Goal: Check status

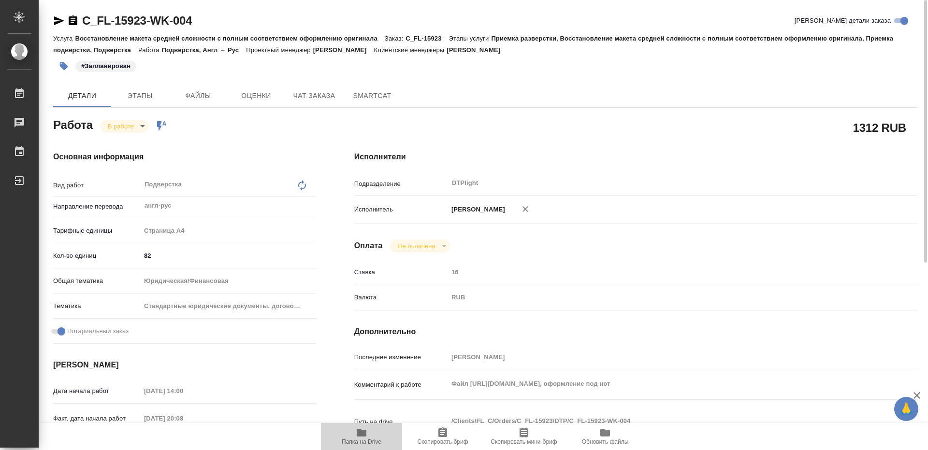
click at [364, 442] on span "Папка на Drive" at bounding box center [362, 442] width 40 height 7
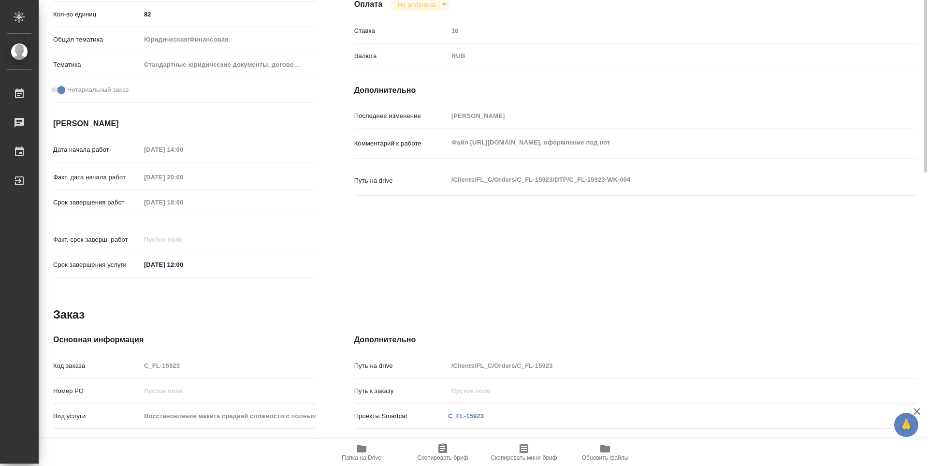
scroll to position [97, 0]
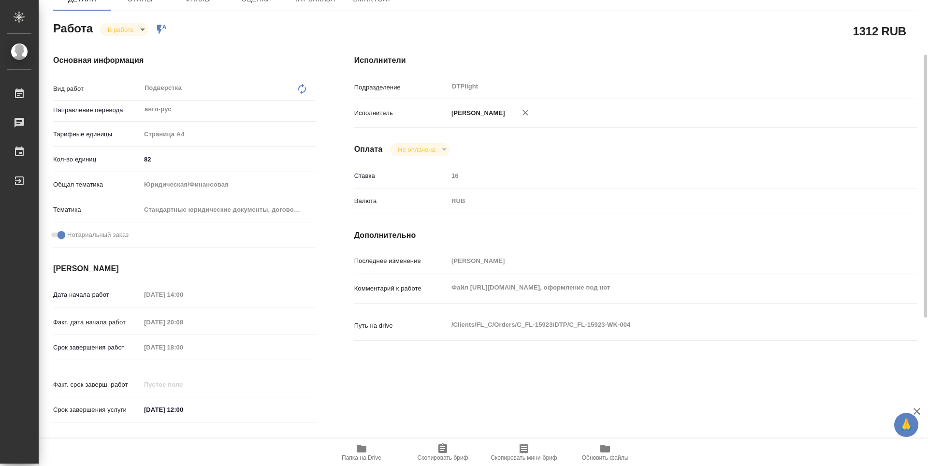
click at [139, 30] on body "🙏 .cls-1 fill:#fff; AWATERA Guselnikov Roman Работы 0 Чаты График Выйти C_FL-15…" at bounding box center [464, 233] width 928 height 466
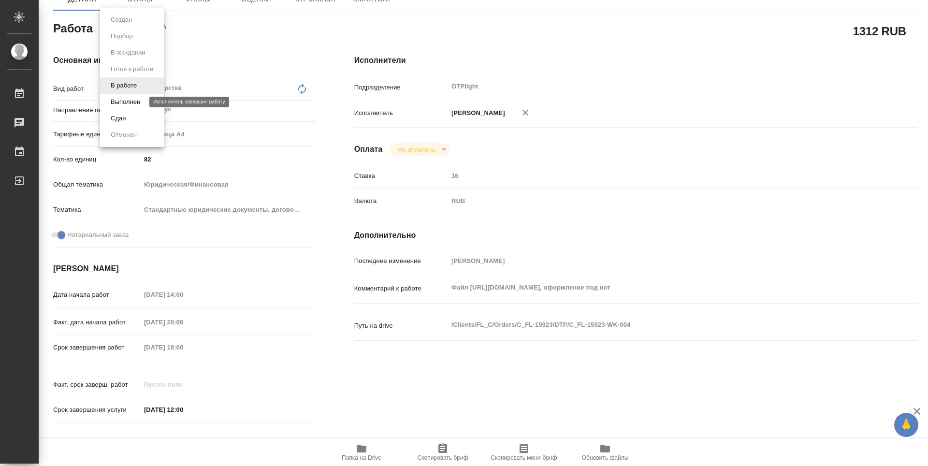
click at [123, 100] on button "Выполнен" at bounding box center [125, 102] width 35 height 11
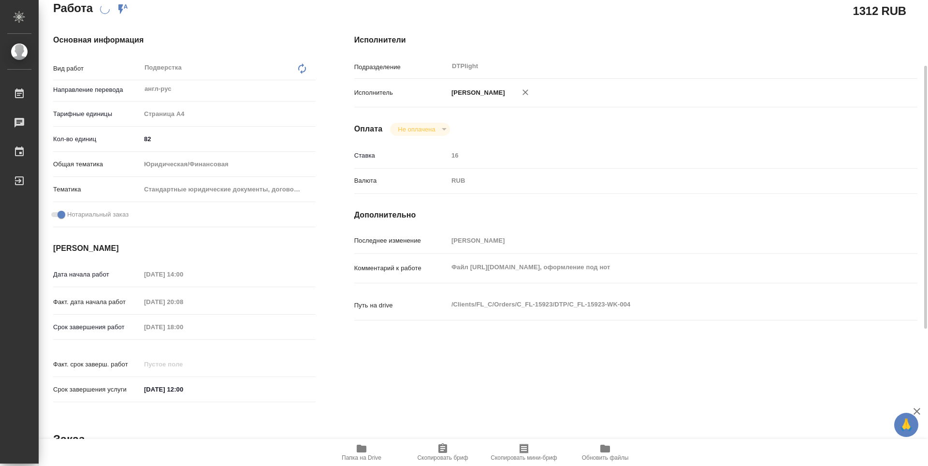
scroll to position [0, 0]
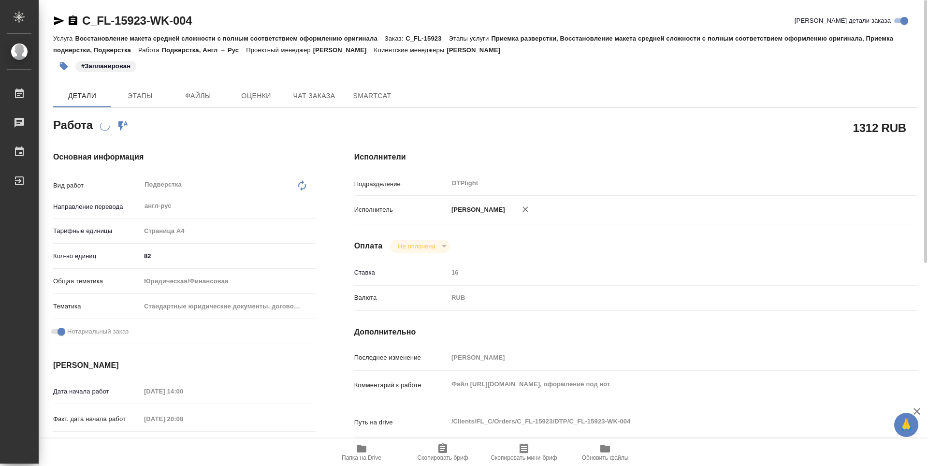
click at [76, 21] on icon "button" at bounding box center [73, 20] width 9 height 10
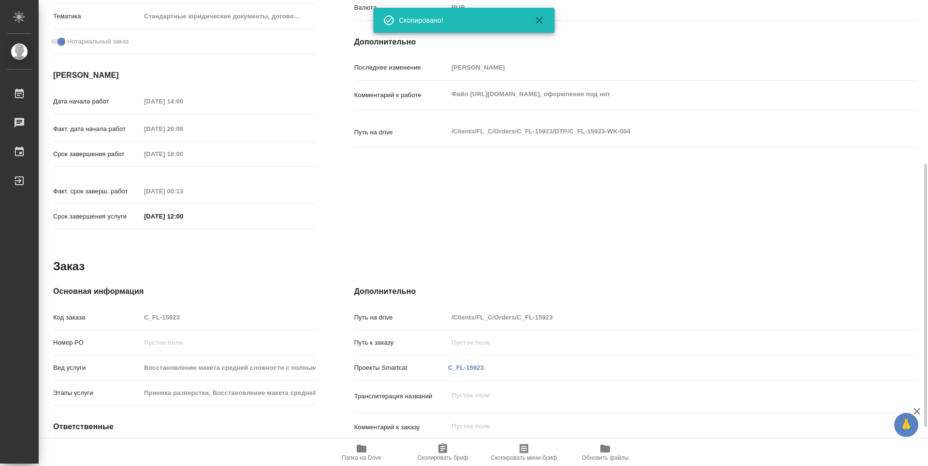
type textarea "x"
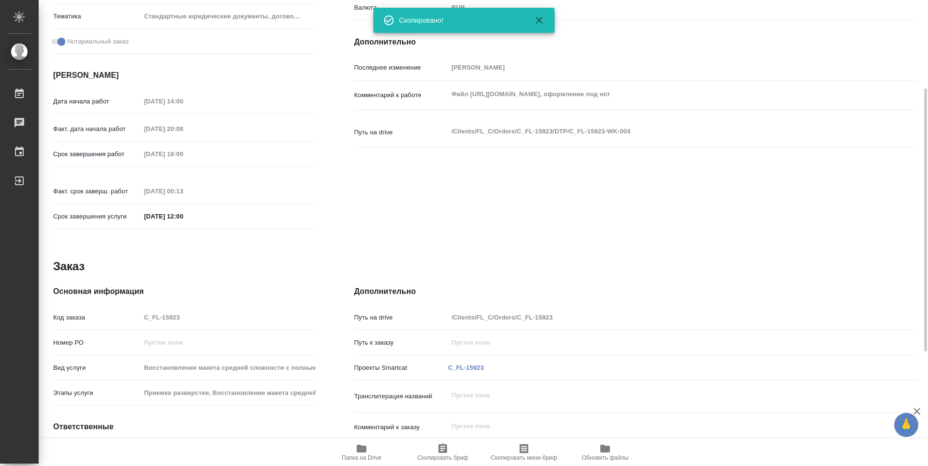
type textarea "x"
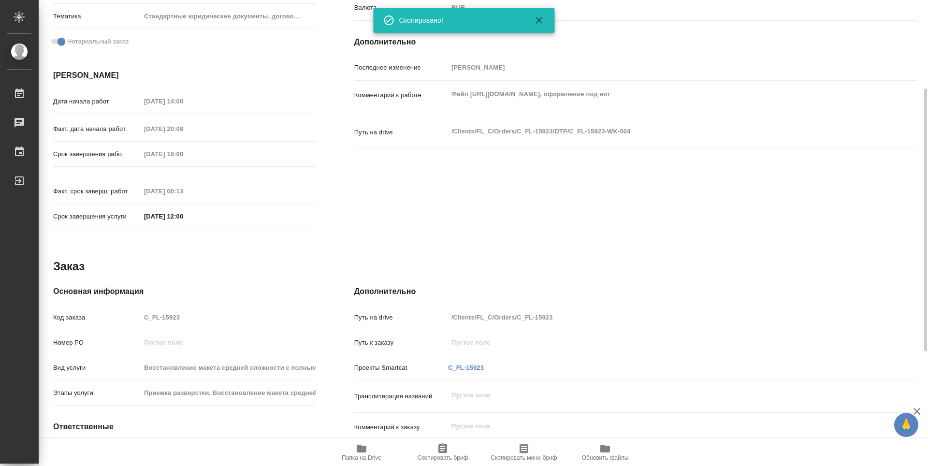
scroll to position [242, 0]
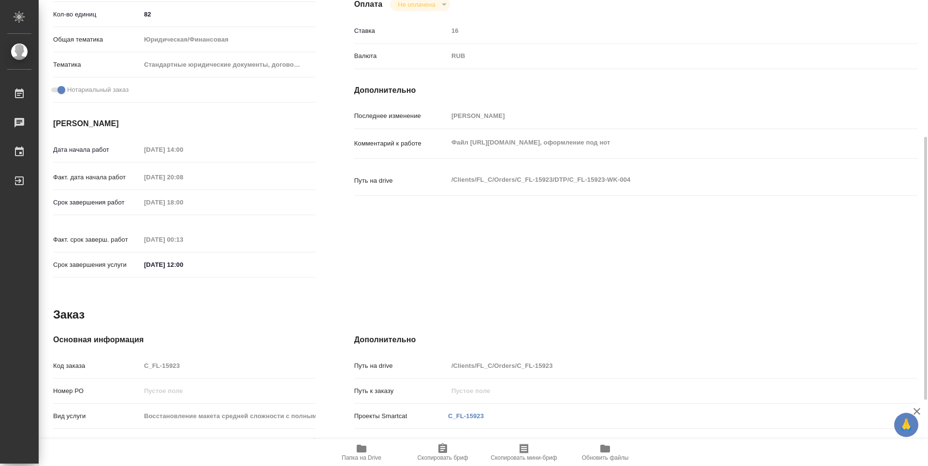
type textarea "x"
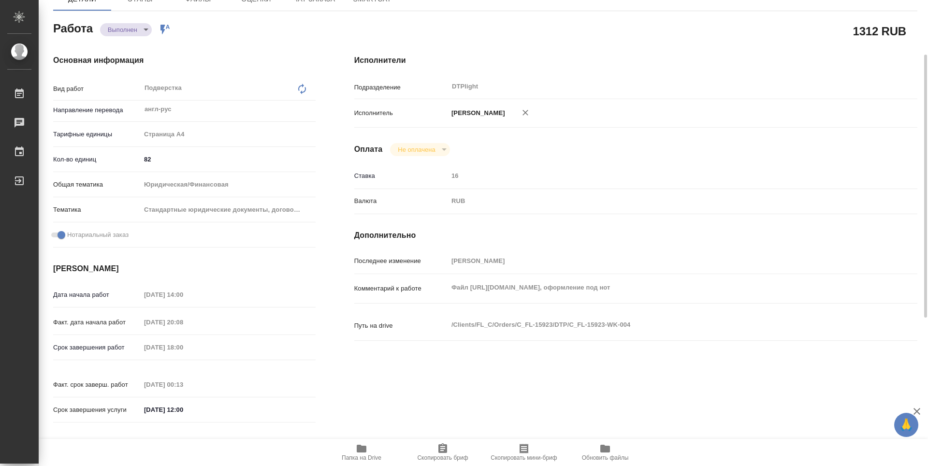
scroll to position [48, 0]
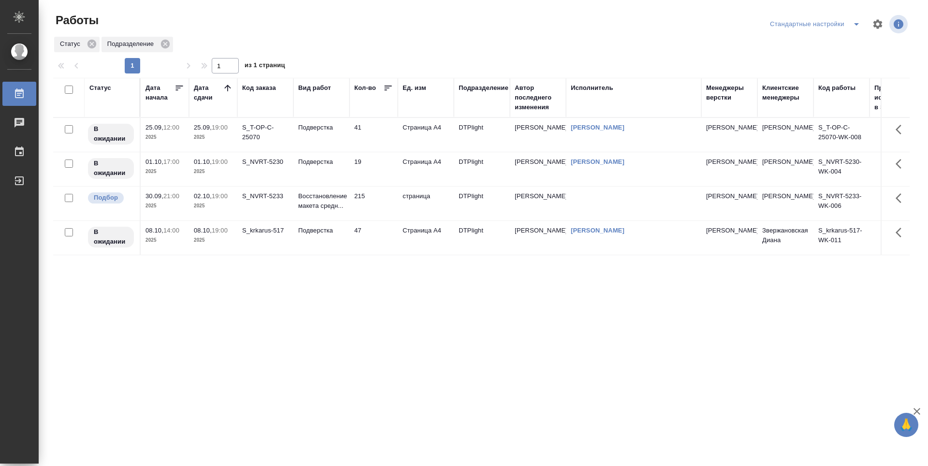
scroll to position [16, 0]
click at [378, 332] on div "Статус Дата начала Дата сдачи Код заказа Вид работ Кол-во Ед. изм Подразделение…" at bounding box center [481, 252] width 856 height 348
click at [382, 174] on td "19" at bounding box center [373, 169] width 48 height 34
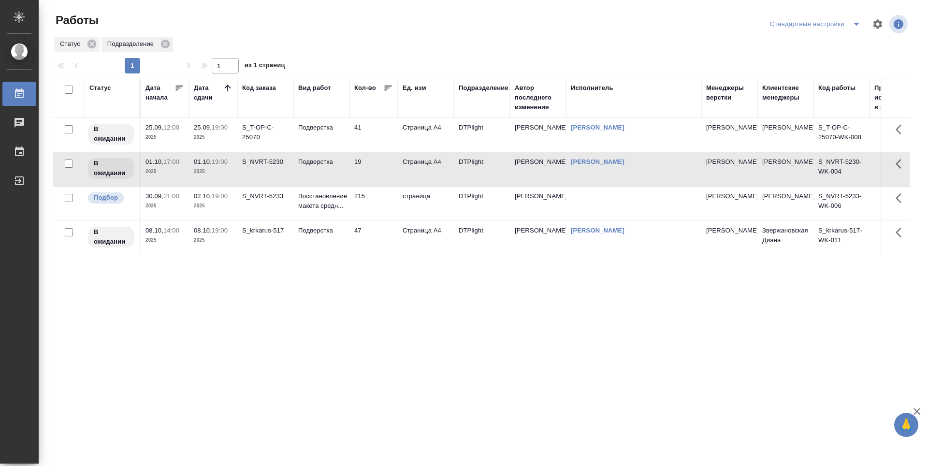
click at [387, 136] on td "41" at bounding box center [373, 135] width 48 height 34
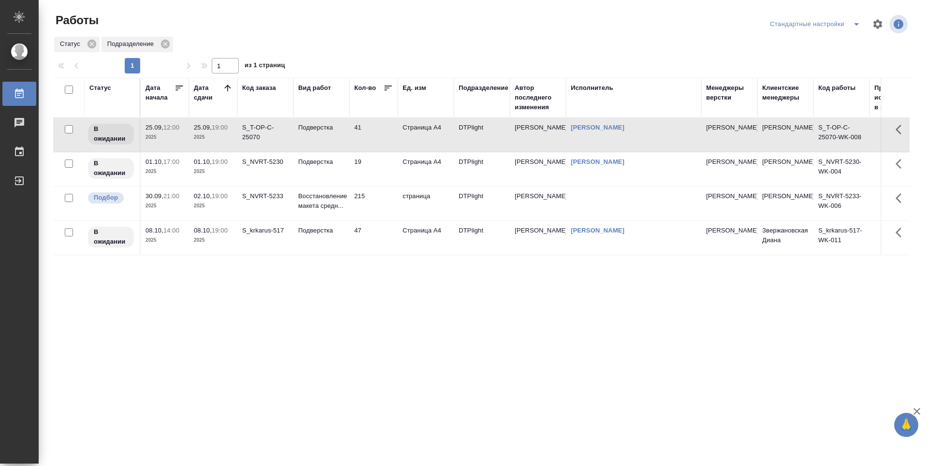
click at [379, 202] on td "215" at bounding box center [373, 203] width 48 height 34
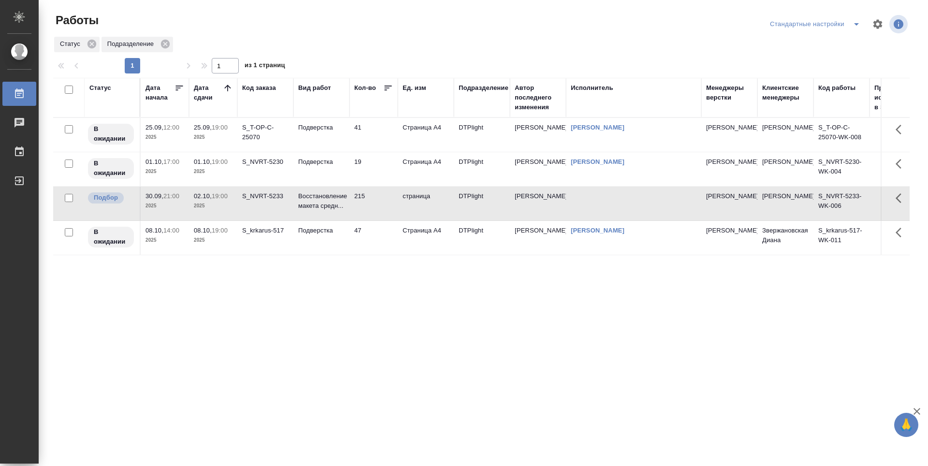
click at [380, 204] on td "215" at bounding box center [373, 203] width 48 height 34
click at [330, 313] on div "Статус Дата начала Дата сдачи Код заказа Вид работ Кол-во Ед. изм Подразделение…" at bounding box center [481, 252] width 856 height 348
drag, startPoint x: 393, startPoint y: 324, endPoint x: 386, endPoint y: 308, distance: 16.9
click at [392, 323] on div "Статус Дата начала Дата сдачи Код заказа Вид работ Кол-во Ед. изм Подразделение…" at bounding box center [481, 252] width 856 height 348
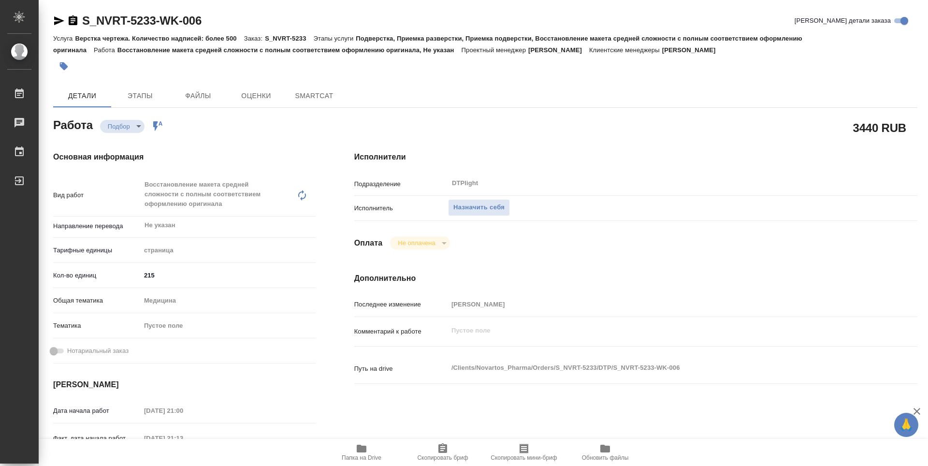
type textarea "x"
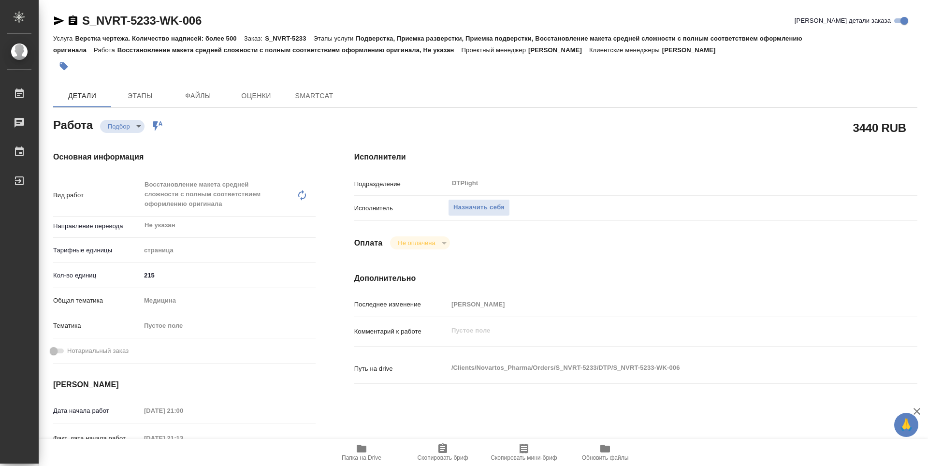
type textarea "x"
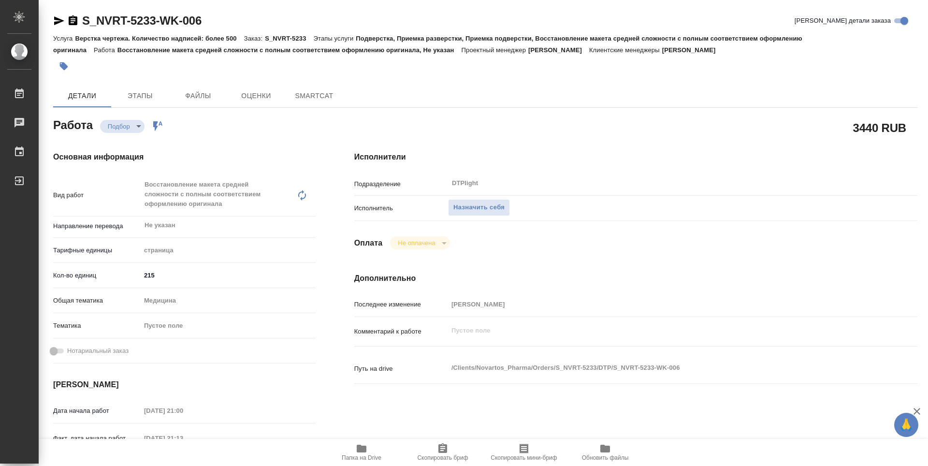
type textarea "x"
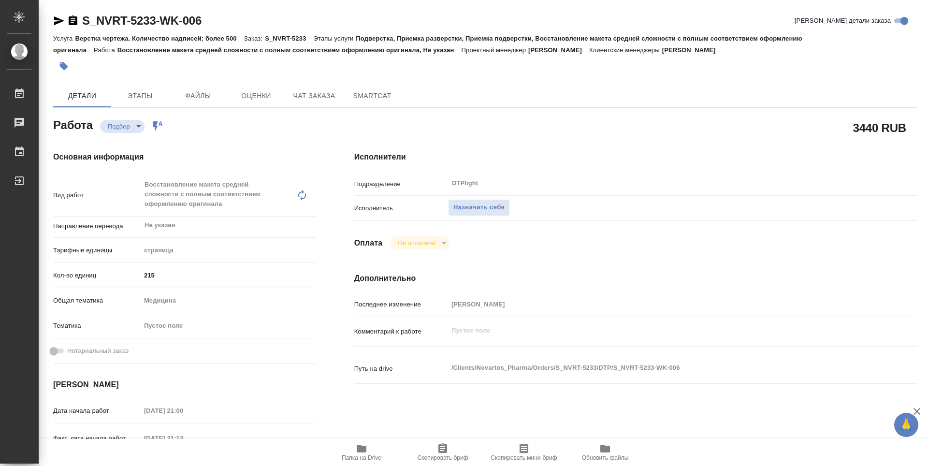
type textarea "x"
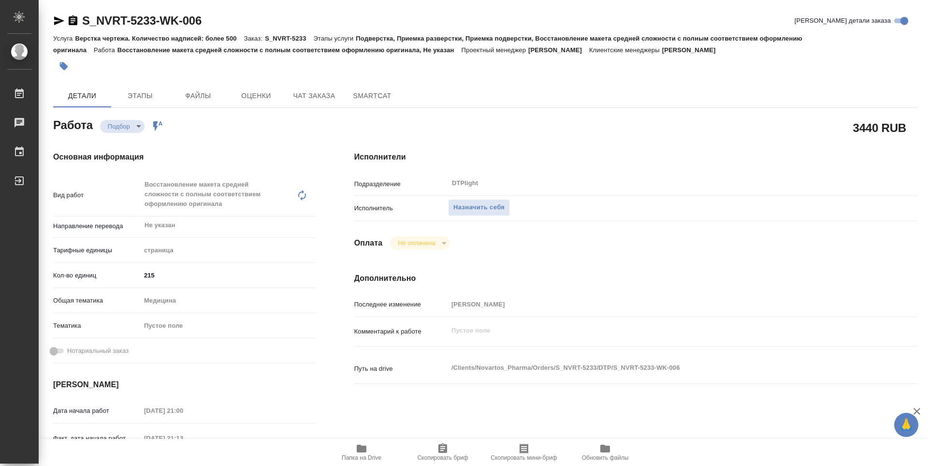
click at [362, 453] on icon "button" at bounding box center [362, 449] width 12 height 12
type textarea "x"
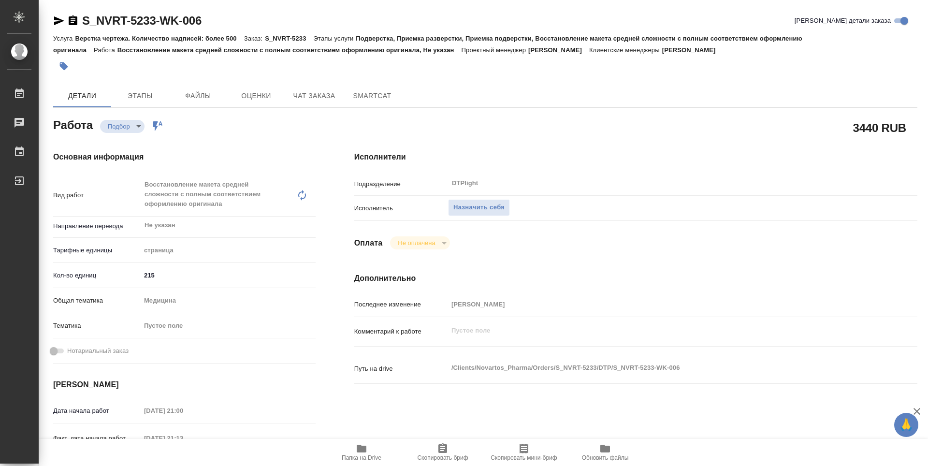
type textarea "x"
click at [311, 90] on span "Чат заказа" at bounding box center [314, 96] width 46 height 12
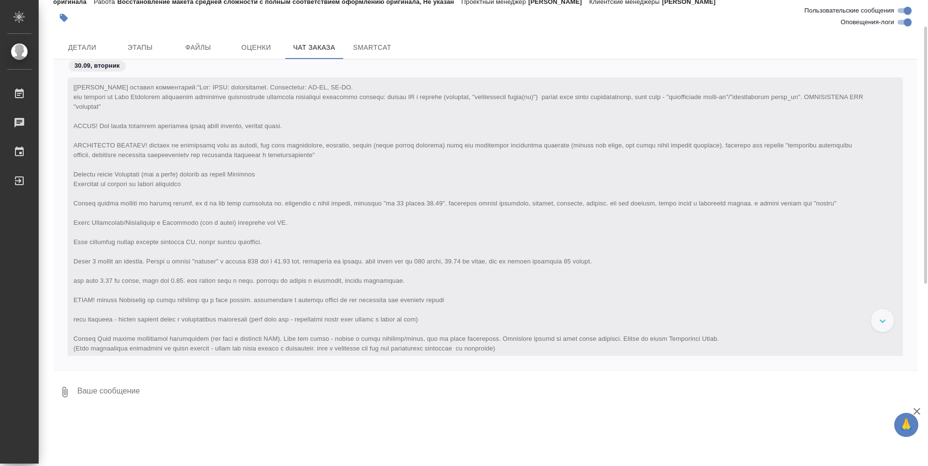
scroll to position [16832, 0]
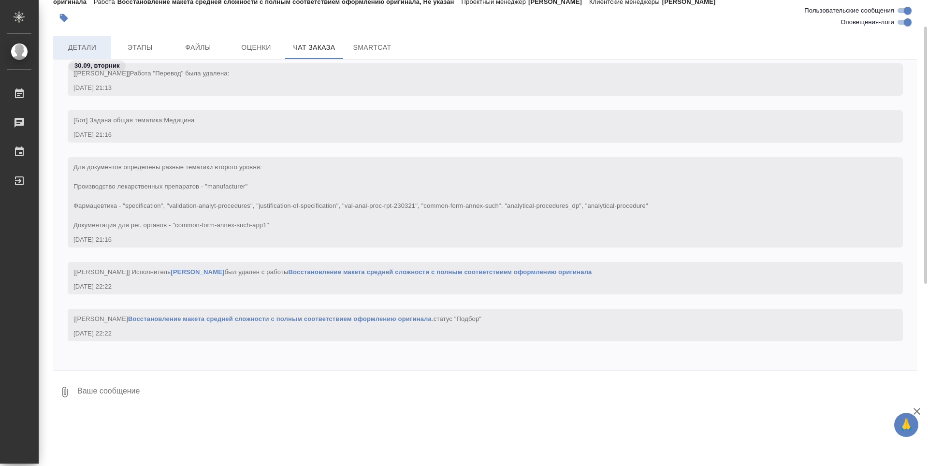
click at [91, 49] on span "Детали" at bounding box center [82, 48] width 46 height 12
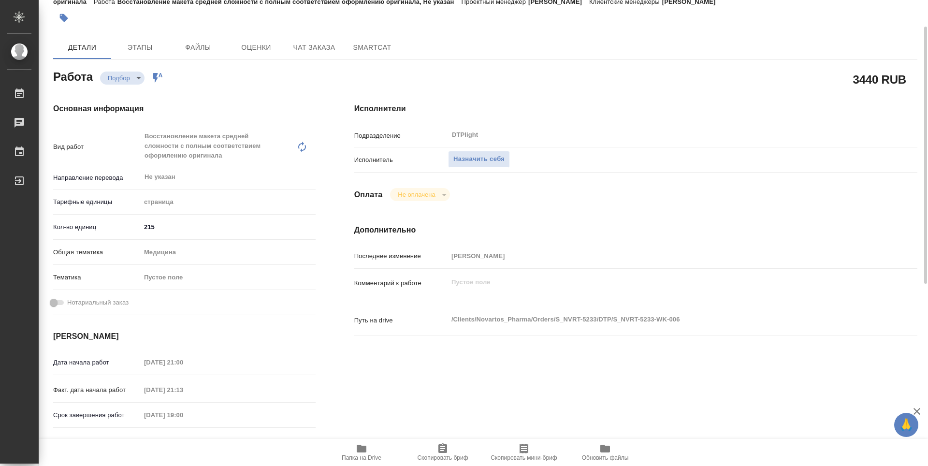
type textarea "x"
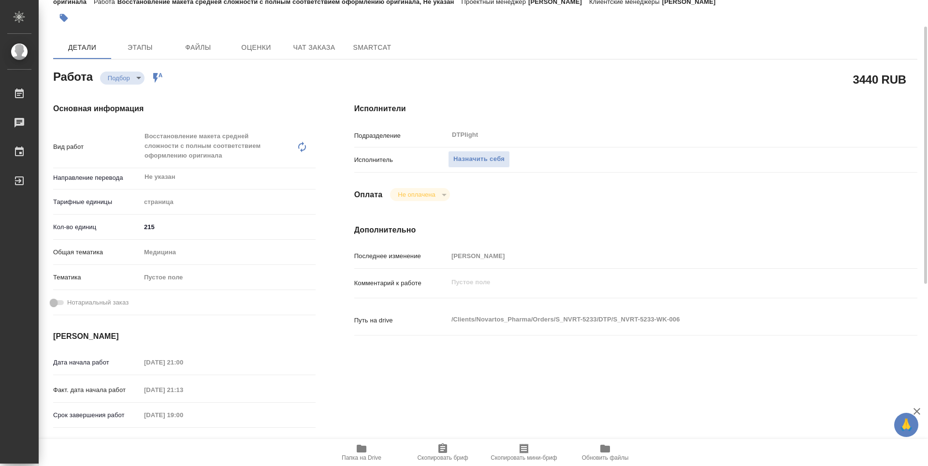
type textarea "x"
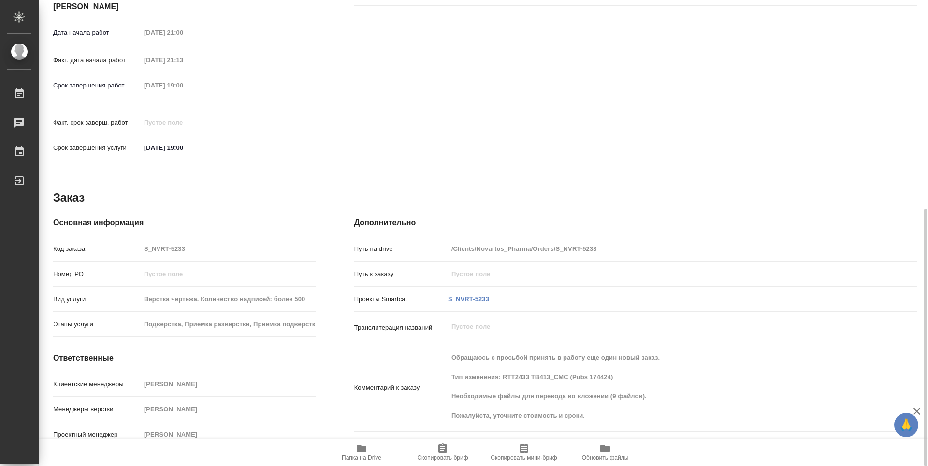
type textarea "x"
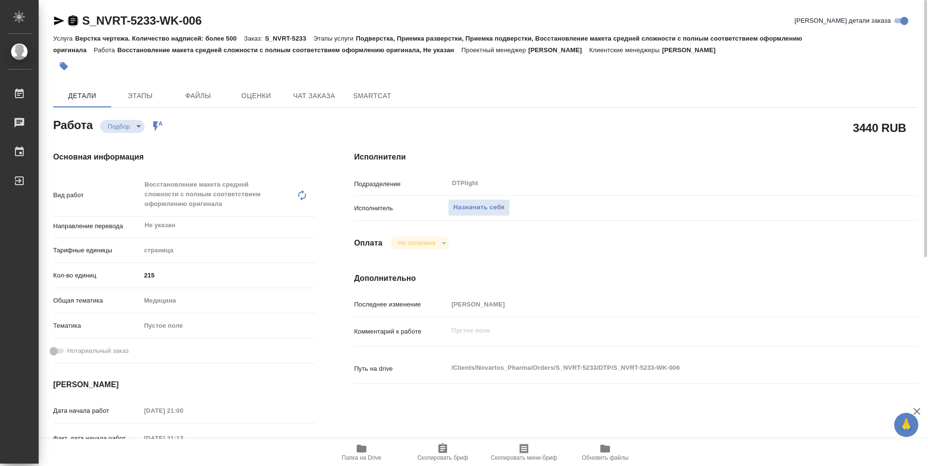
click at [74, 18] on icon "button" at bounding box center [73, 20] width 9 height 10
click at [252, 137] on div "Основная информация Вид работ Восстановление макета средней сложности с полным …" at bounding box center [184, 348] width 301 height 432
